Goal: Find specific page/section: Find specific page/section

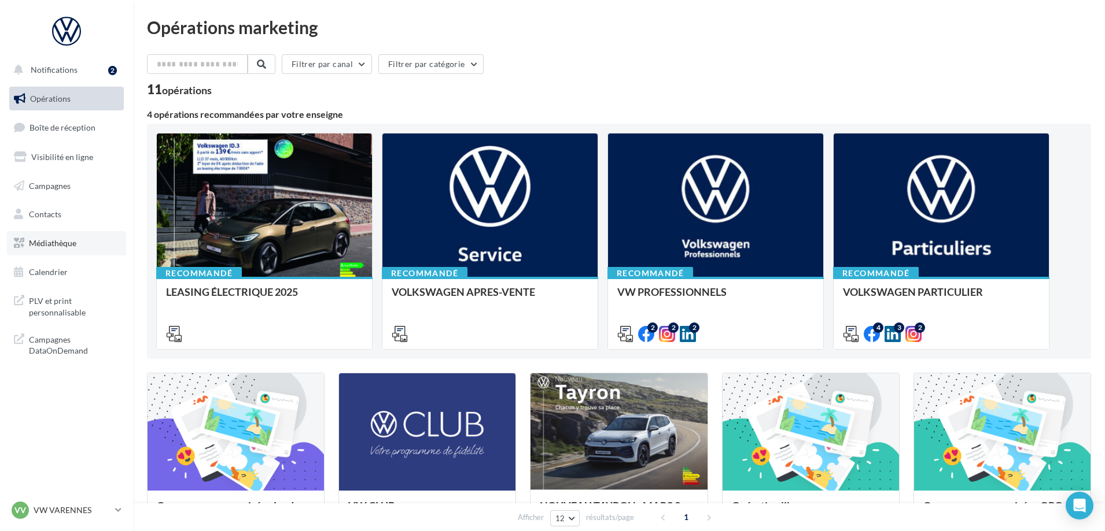
click at [48, 246] on span "Médiathèque" at bounding box center [52, 243] width 47 height 10
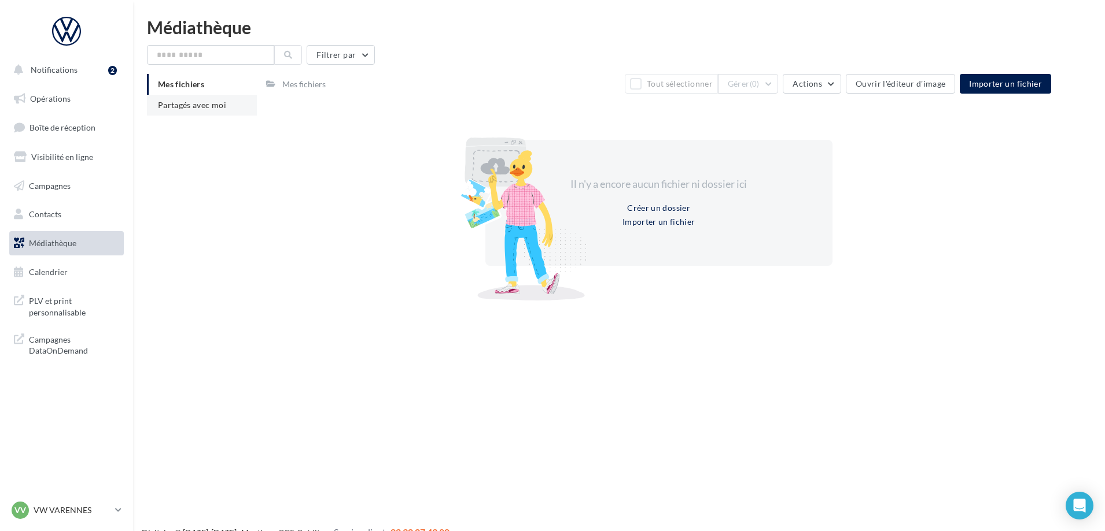
click at [196, 107] on span "Partagés avec moi" at bounding box center [192, 105] width 68 height 10
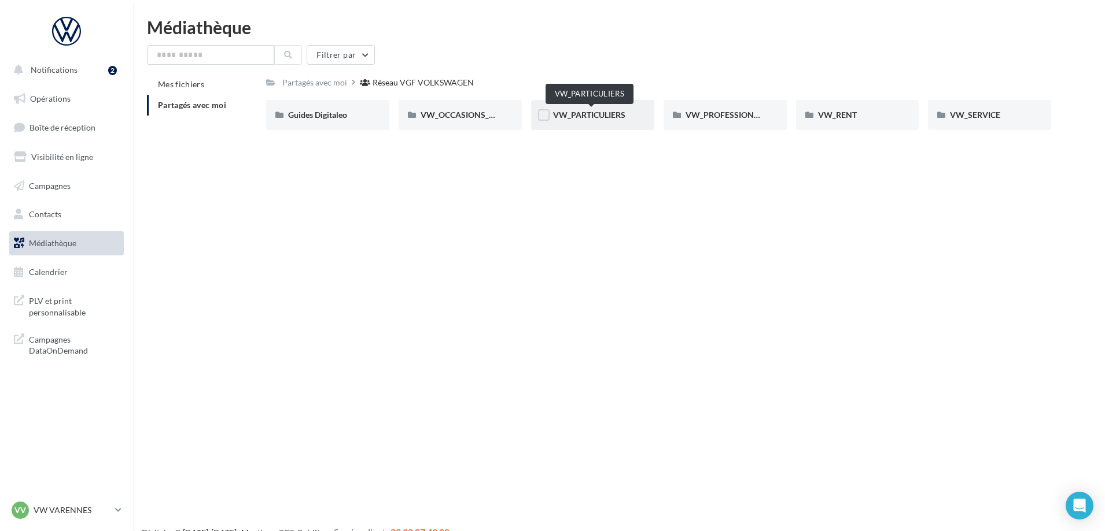
click at [590, 113] on span "VW_PARTICULIERS" at bounding box center [589, 115] width 72 height 10
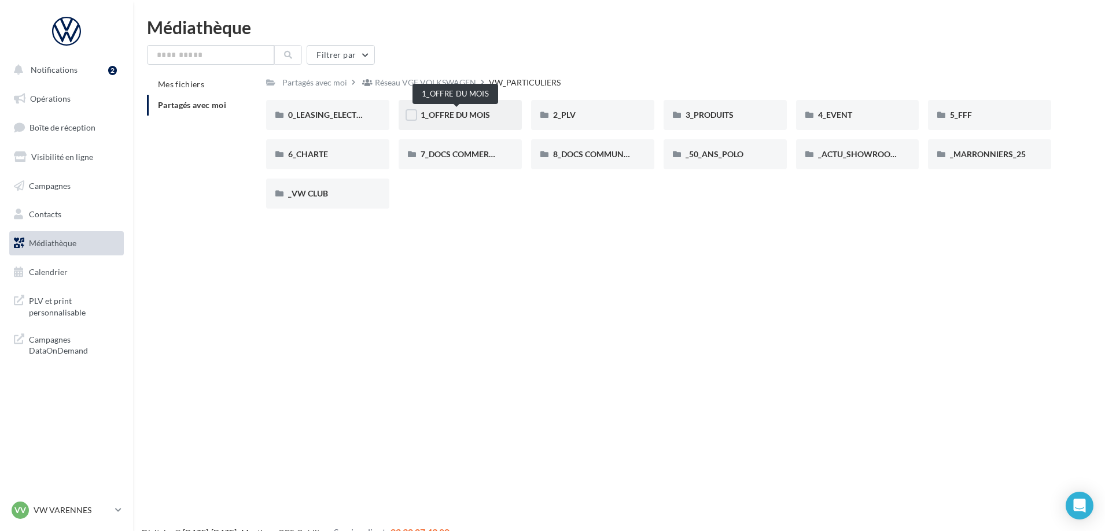
click at [451, 119] on span "1_OFFRE DU MOIS" at bounding box center [454, 115] width 69 height 10
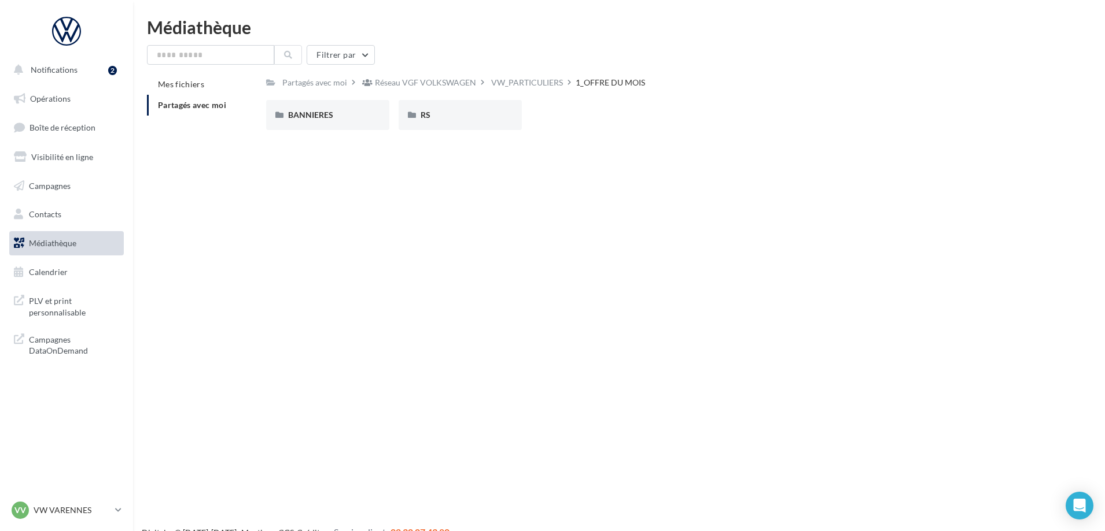
click at [201, 104] on span "Partagés avec moi" at bounding box center [192, 105] width 68 height 10
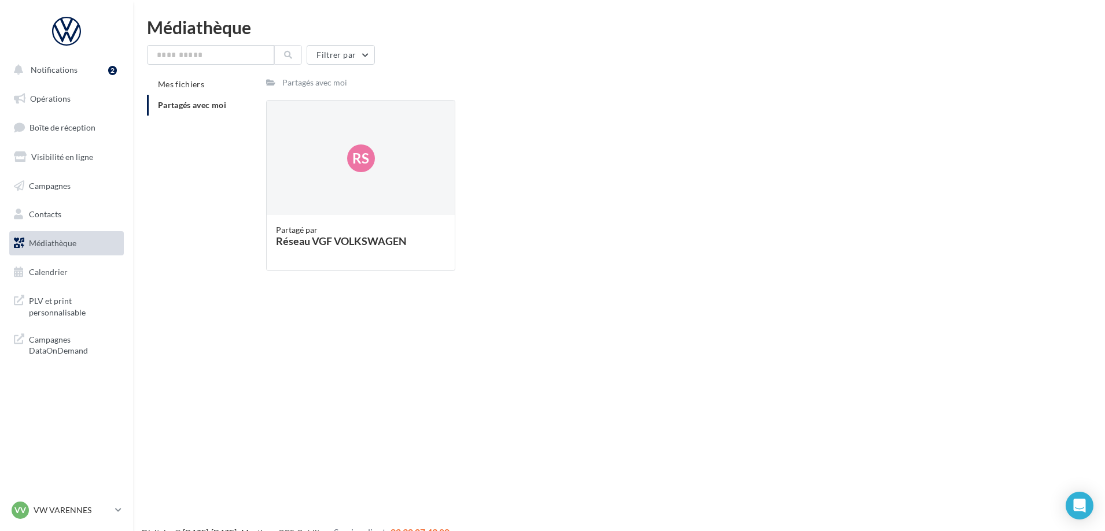
click at [226, 104] on span "Partagés avec moi" at bounding box center [192, 105] width 68 height 10
click at [319, 79] on div "Partagés avec moi" at bounding box center [314, 83] width 65 height 12
click at [207, 101] on span "Partagés avec moi" at bounding box center [192, 105] width 68 height 10
click at [75, 235] on link "Médiathèque" at bounding box center [66, 243] width 119 height 24
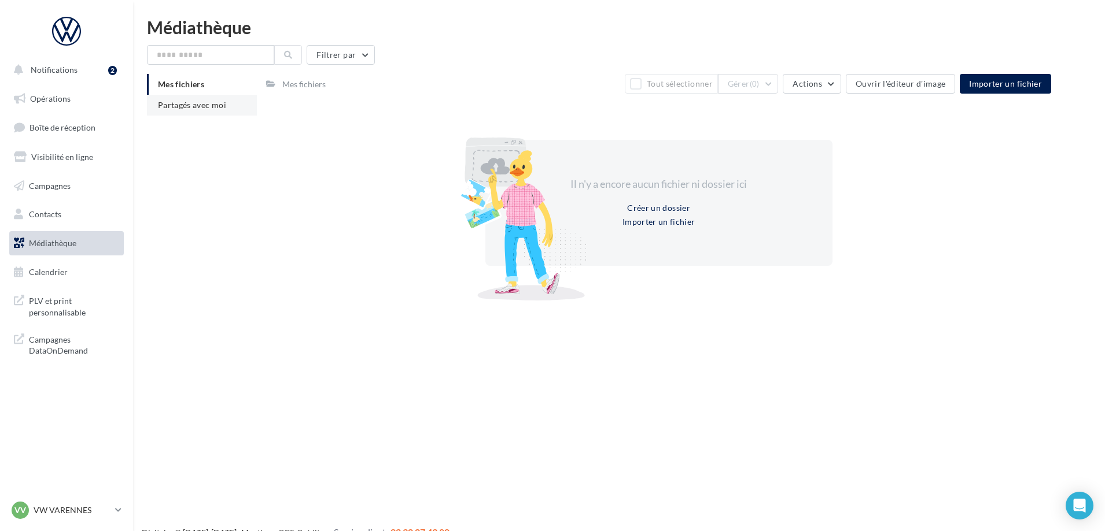
click at [213, 105] on span "Partagés avec moi" at bounding box center [192, 105] width 68 height 10
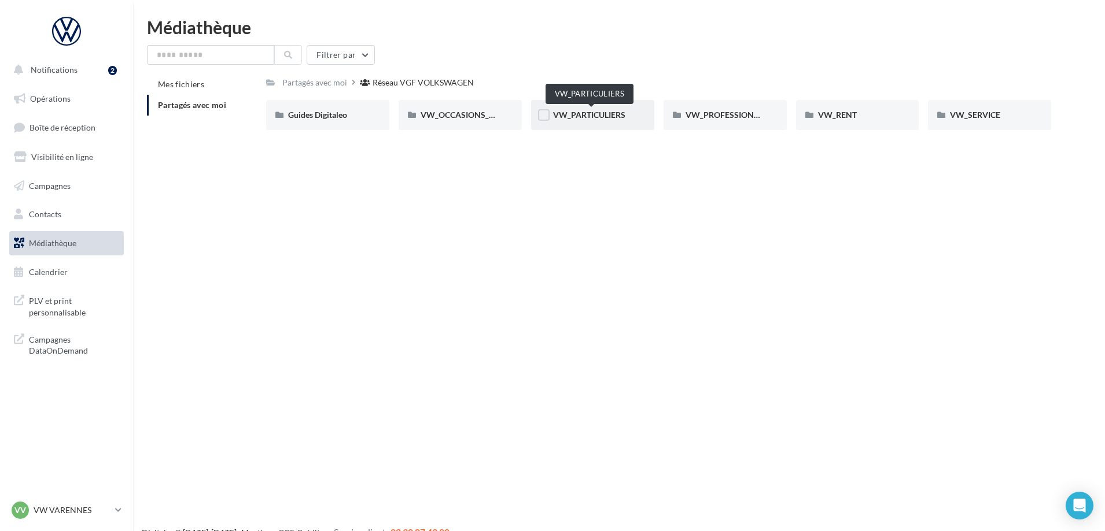
click at [571, 119] on span "VW_PARTICULIERS" at bounding box center [589, 115] width 72 height 10
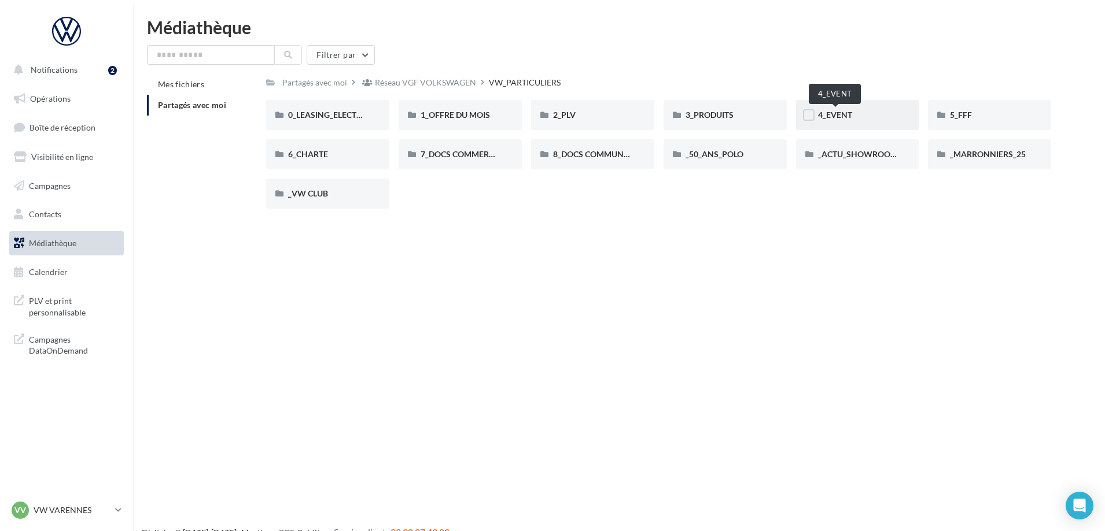
click at [823, 118] on span "4_EVENT" at bounding box center [835, 115] width 34 height 10
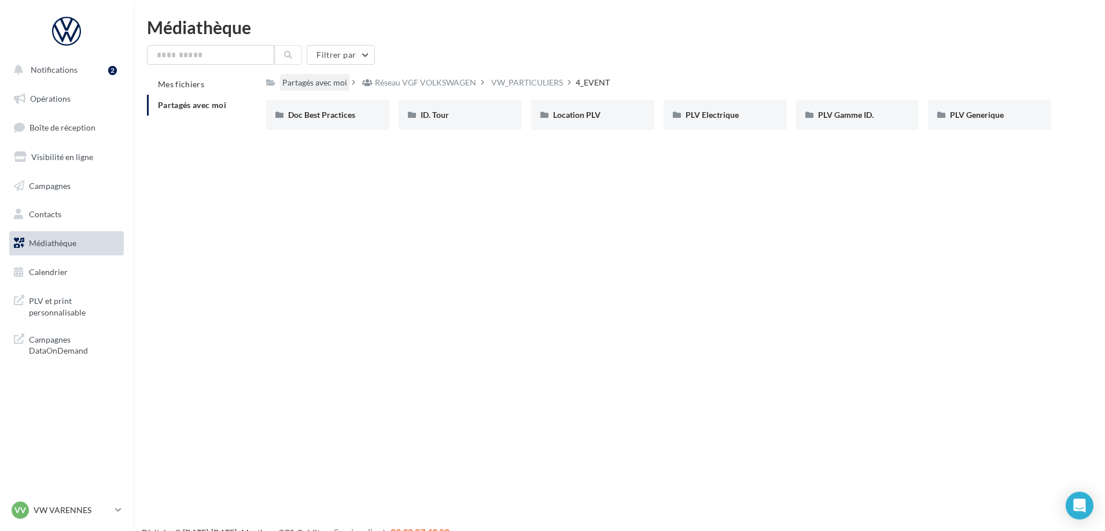
click at [308, 84] on div "Partagés avec moi" at bounding box center [314, 83] width 65 height 12
